Goal: Task Accomplishment & Management: Use online tool/utility

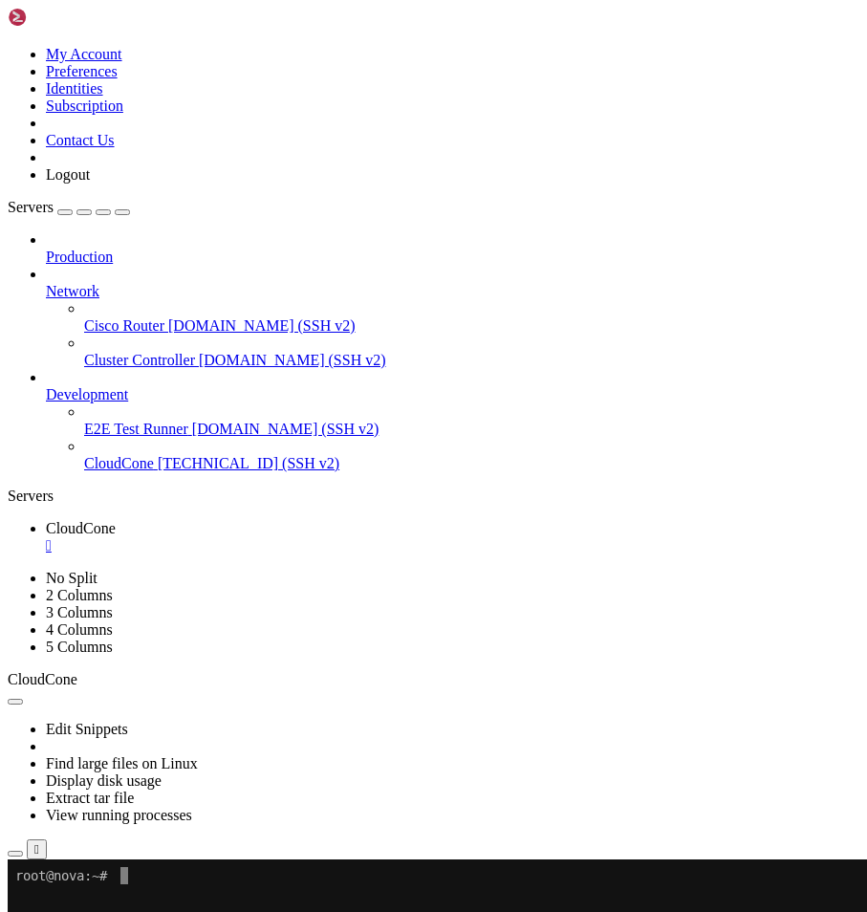
scroll to position [0, 0]
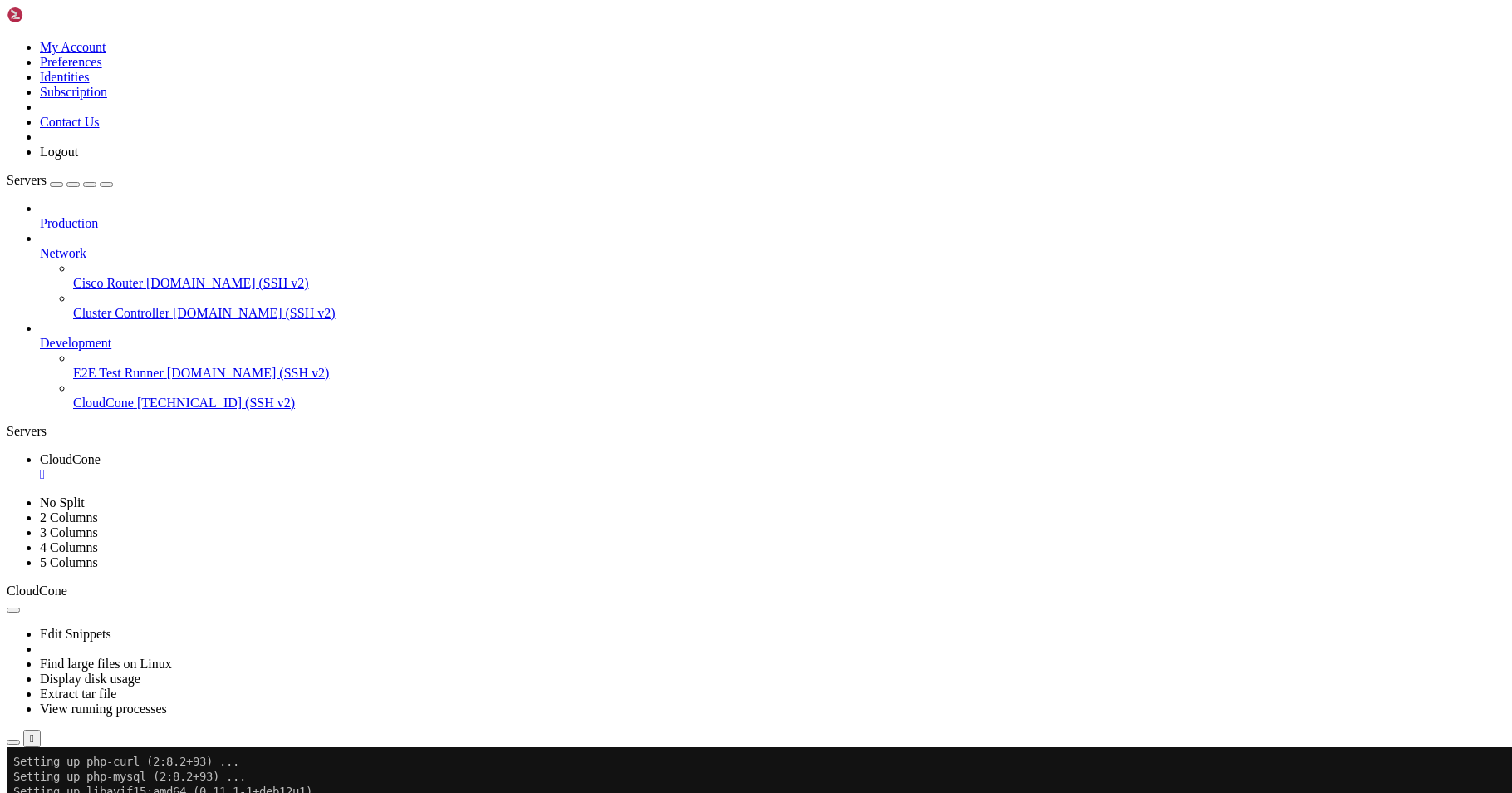
scroll to position [5698, 0]
drag, startPoint x: 598, startPoint y: 977, endPoint x: 588, endPoint y: 978, distance: 10.0
